Goal: Task Accomplishment & Management: Use online tool/utility

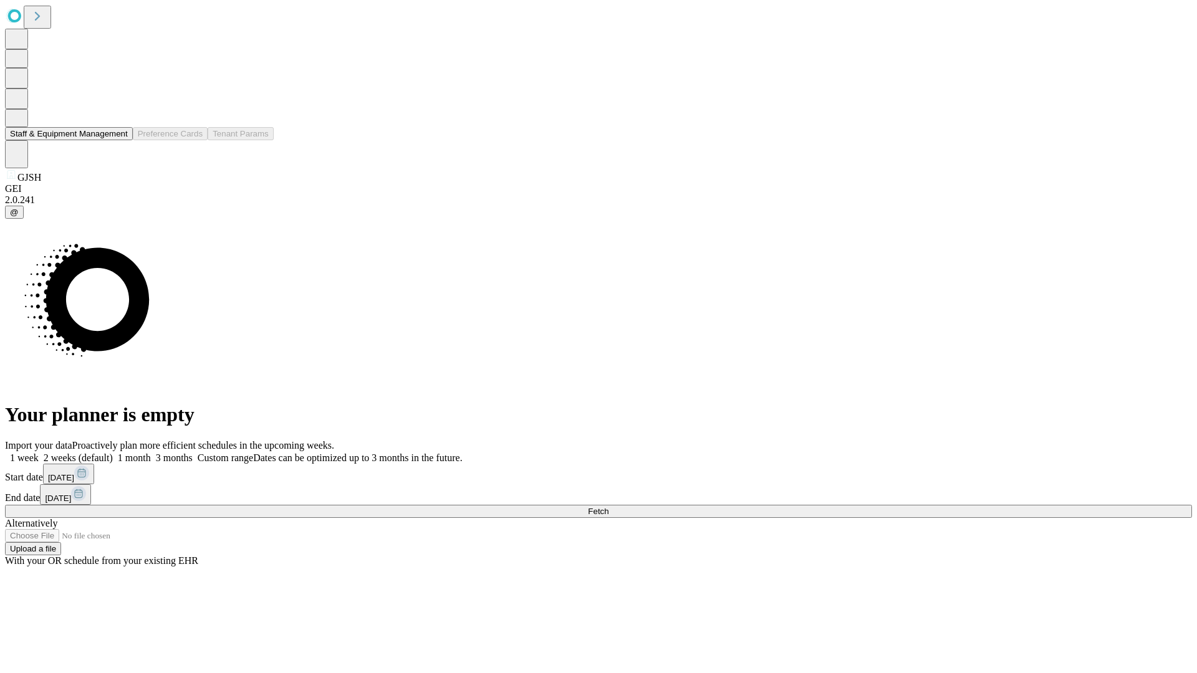
click at [119, 140] on button "Staff & Equipment Management" at bounding box center [69, 133] width 128 height 13
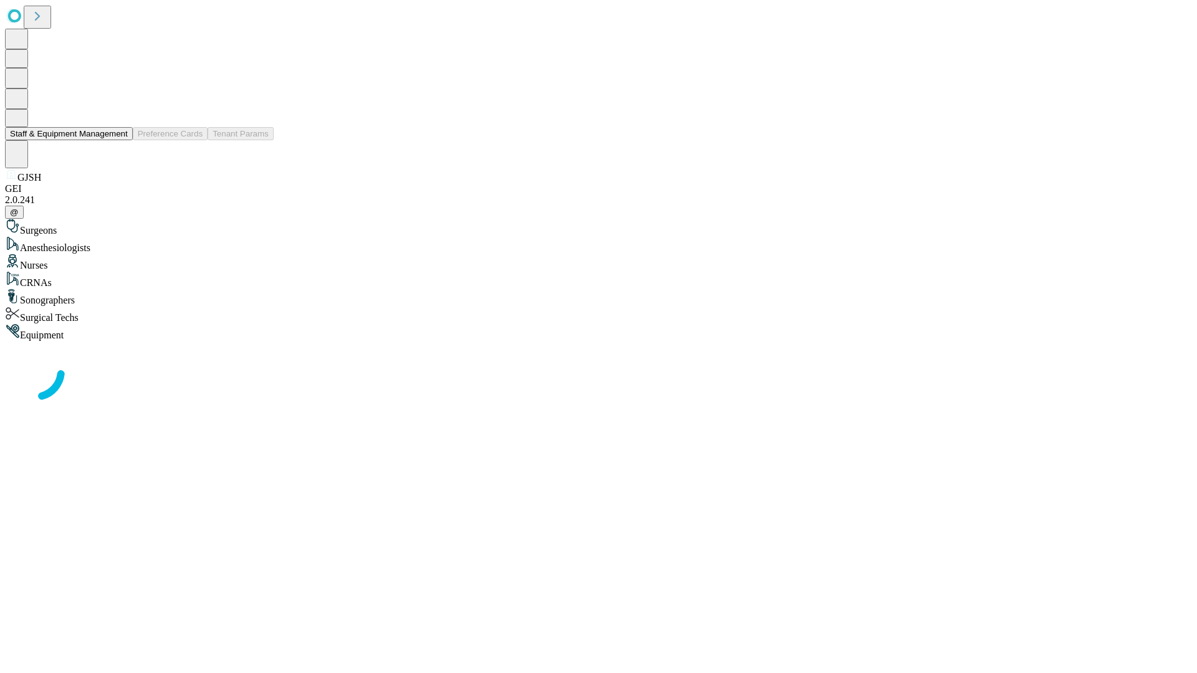
click at [119, 140] on button "Staff & Equipment Management" at bounding box center [69, 133] width 128 height 13
